Goal: Task Accomplishment & Management: Manage account settings

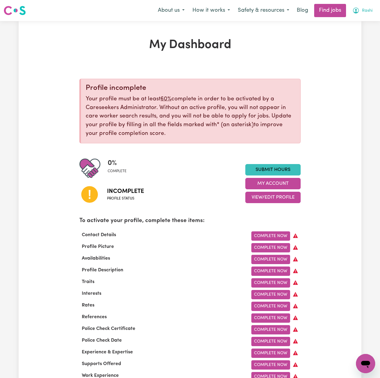
click at [359, 14] on button "Rashi" at bounding box center [362, 10] width 28 height 13
click at [349, 40] on link "My Dashboard" at bounding box center [351, 34] width 47 height 11
click at [348, 45] on link "Logout" at bounding box center [351, 45] width 47 height 11
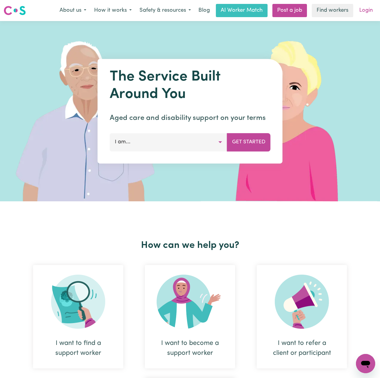
click at [367, 12] on link "Login" at bounding box center [365, 10] width 21 height 13
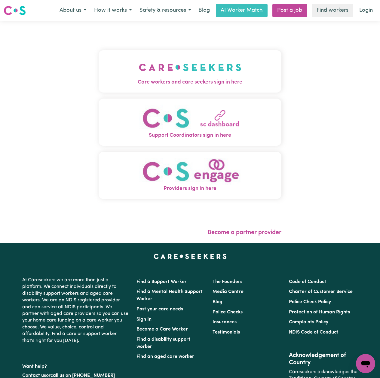
click at [139, 61] on img "Care workers and care seekers sign in here" at bounding box center [190, 67] width 102 height 22
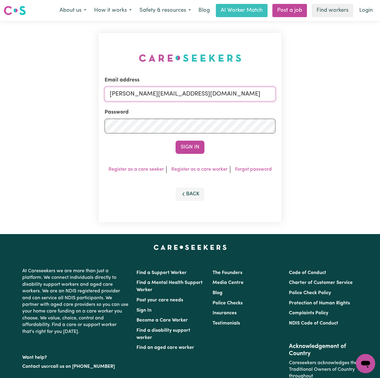
drag, startPoint x: 154, startPoint y: 96, endPoint x: 155, endPoint y: 102, distance: 5.5
click at [154, 96] on input "[PERSON_NAME][EMAIL_ADDRESS][DOMAIN_NAME]" at bounding box center [190, 94] width 171 height 14
drag, startPoint x: 140, startPoint y: 94, endPoint x: 289, endPoint y: 107, distance: 149.6
click at [289, 107] on div "Email address Superuser~[EMAIL_ADDRESS][DOMAIN_NAME] Password Sign In Register …" at bounding box center [190, 127] width 380 height 213
type input "[EMAIL_ADDRESS][DOMAIN_NAME]"
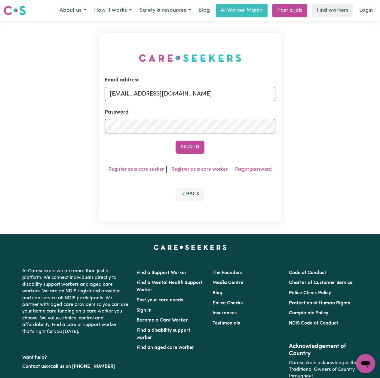
drag, startPoint x: 190, startPoint y: 149, endPoint x: 201, endPoint y: 141, distance: 13.7
click at [190, 149] on button "Sign In" at bounding box center [189, 147] width 29 height 13
